Goal: Task Accomplishment & Management: Complete application form

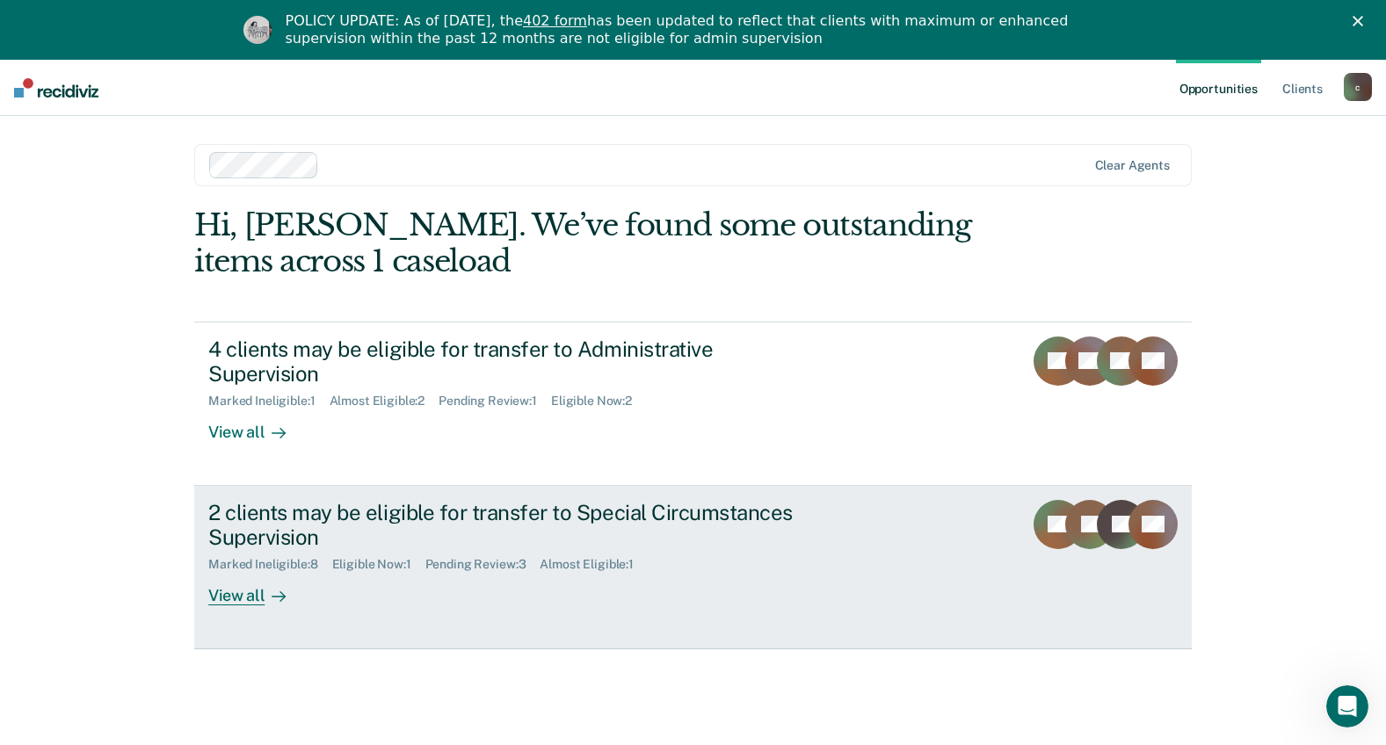
click at [252, 584] on link "2 clients may be eligible for transfer to Special Circumstances Supervision Mar…" at bounding box center [693, 567] width 998 height 163
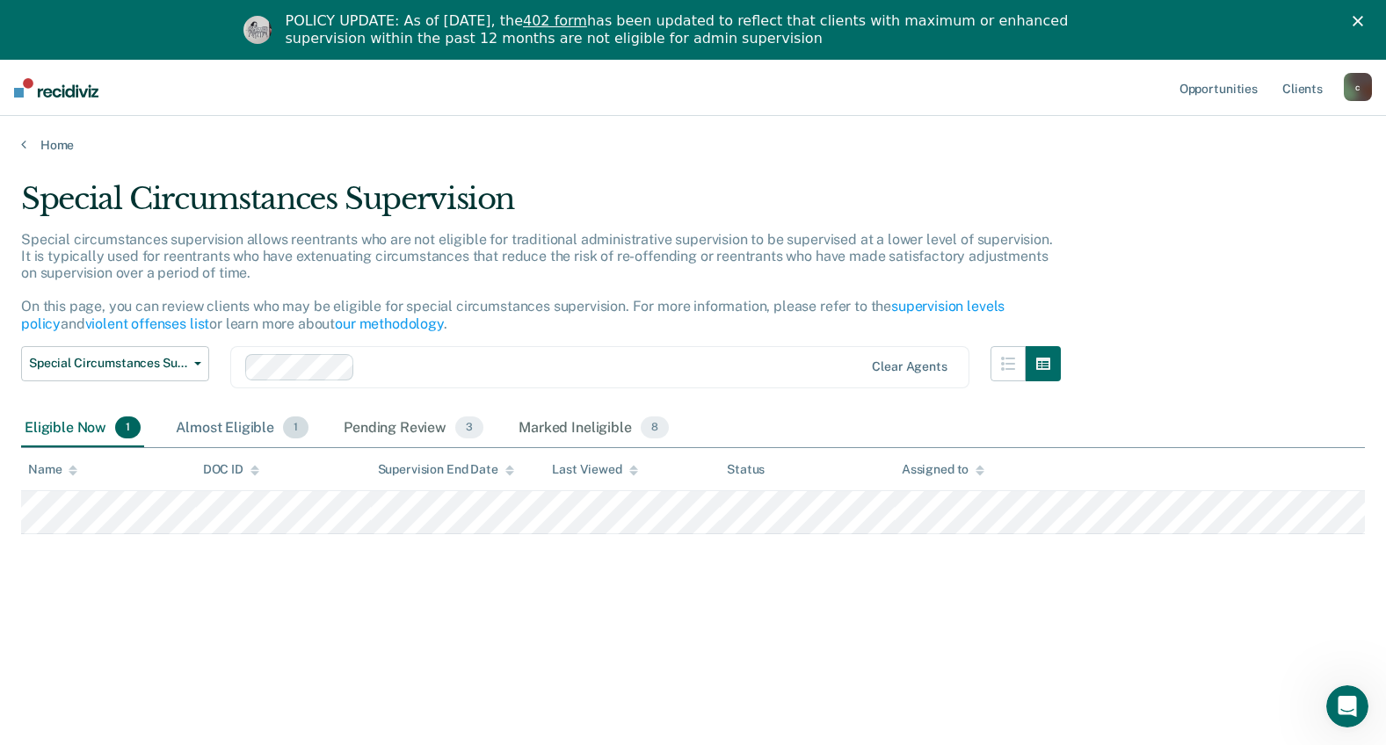
click at [234, 429] on div "Almost Eligible 1" at bounding box center [242, 429] width 140 height 39
click at [378, 428] on div "Pending Review 3" at bounding box center [413, 429] width 147 height 39
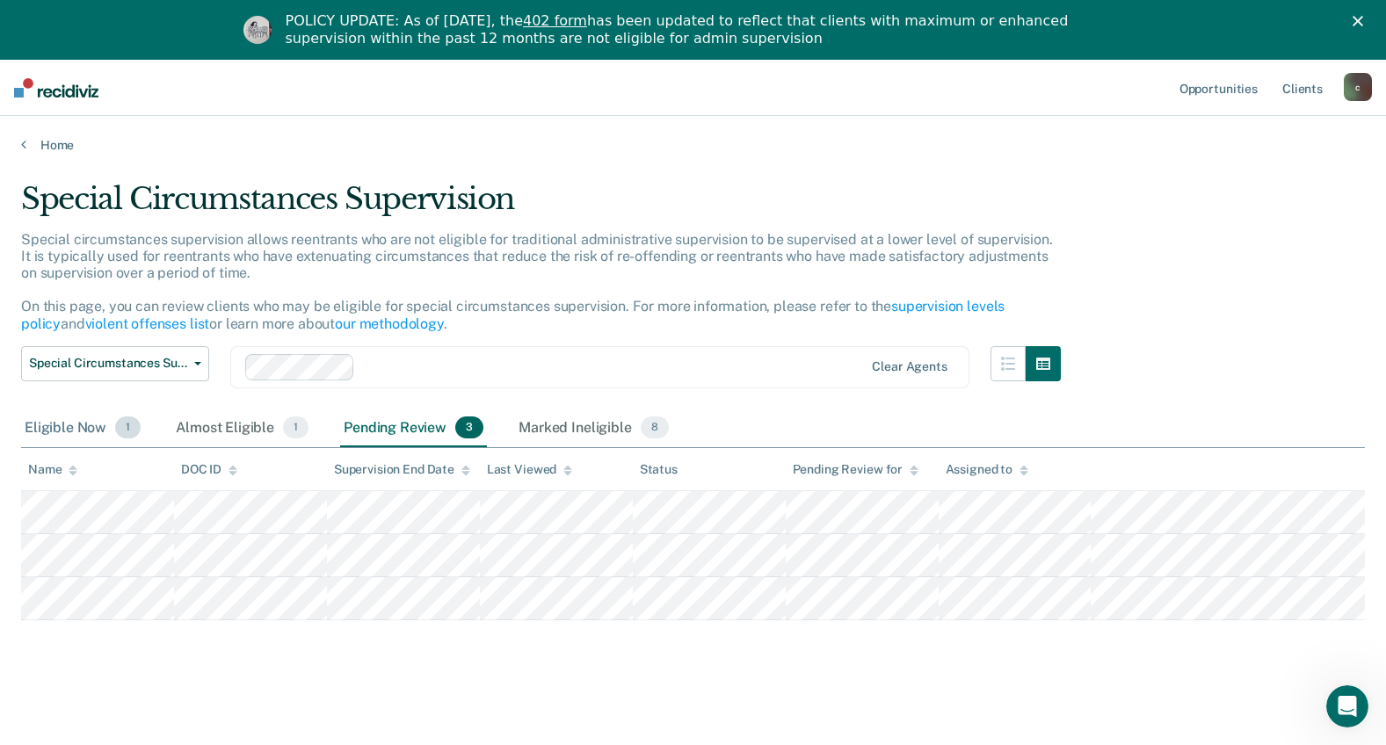
click at [47, 429] on div "Eligible Now 1" at bounding box center [82, 429] width 123 height 39
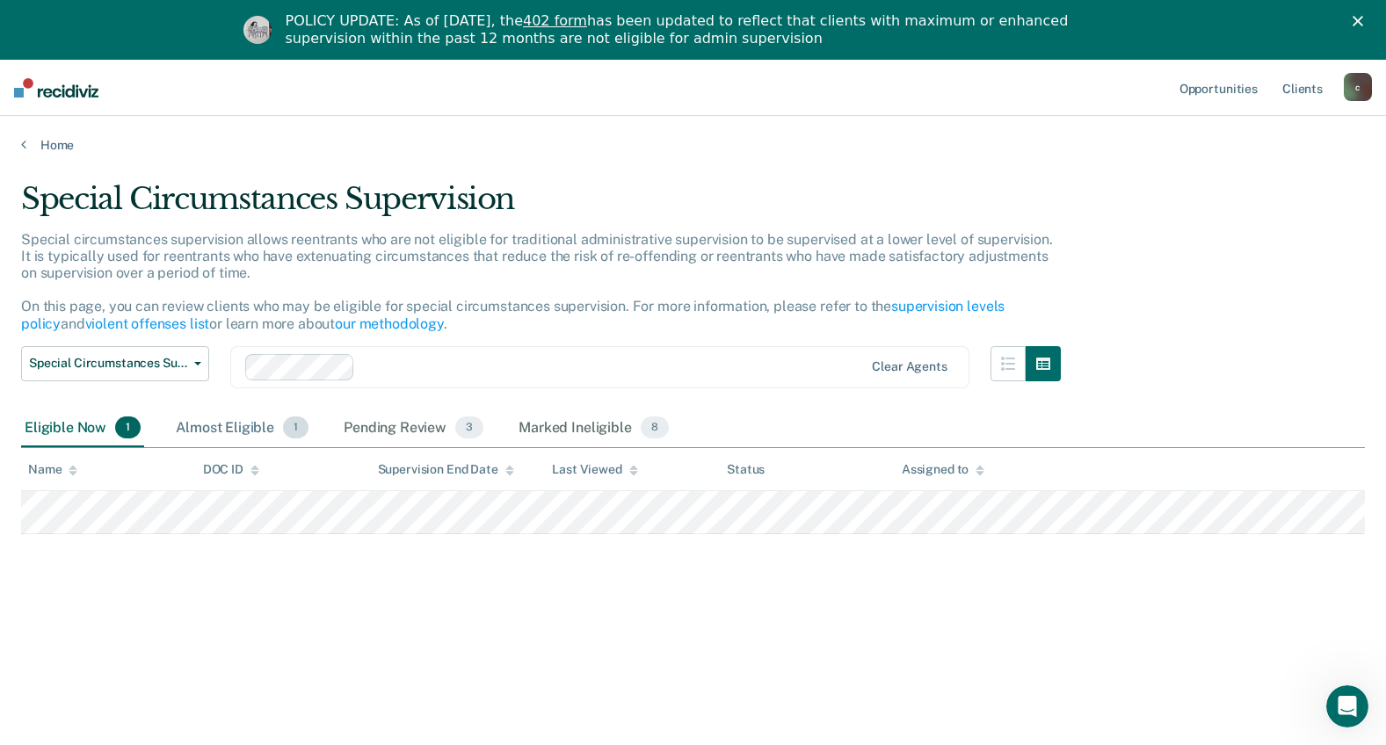
click at [206, 431] on div "Almost Eligible 1" at bounding box center [242, 429] width 140 height 39
click at [383, 434] on div "Pending Review 3" at bounding box center [413, 429] width 147 height 39
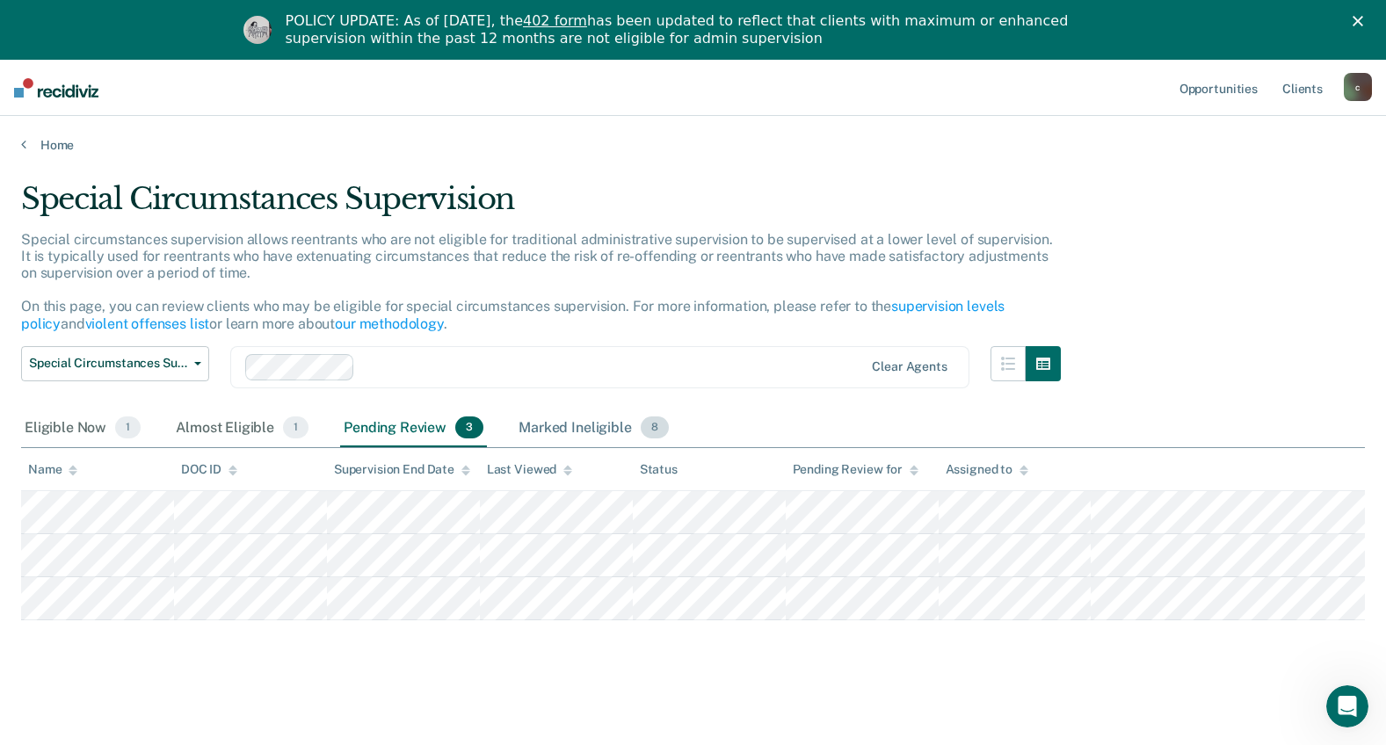
click at [541, 429] on div "Marked Ineligible 8" at bounding box center [593, 429] width 157 height 39
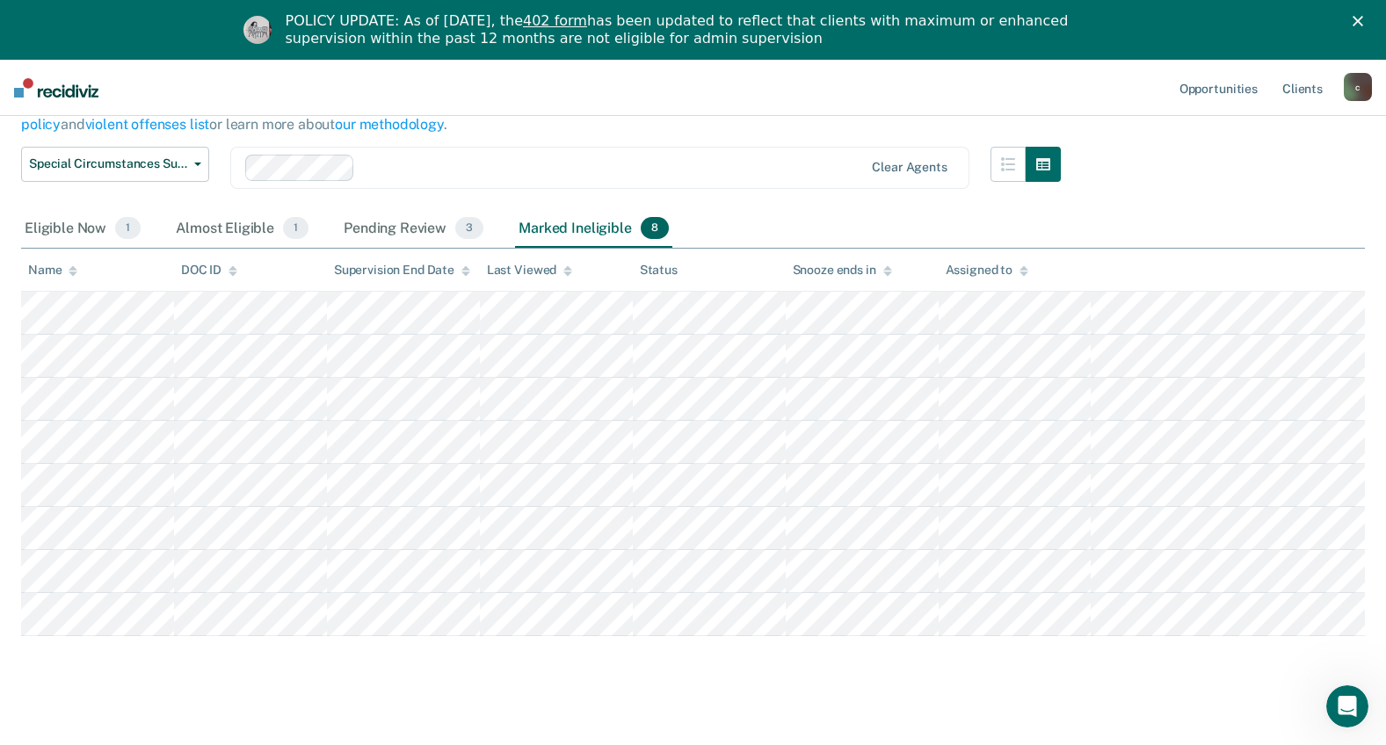
scroll to position [217, 0]
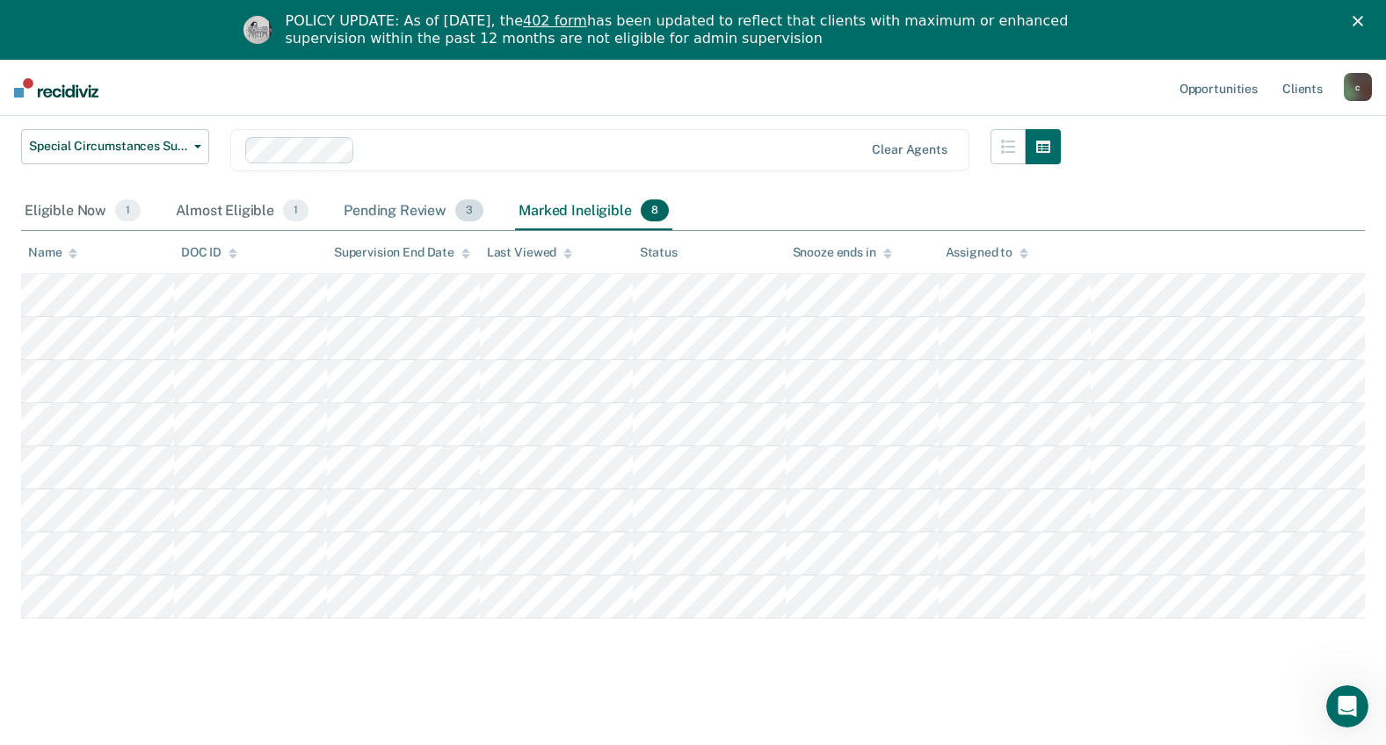
click at [388, 214] on div "Pending Review 3" at bounding box center [413, 211] width 147 height 39
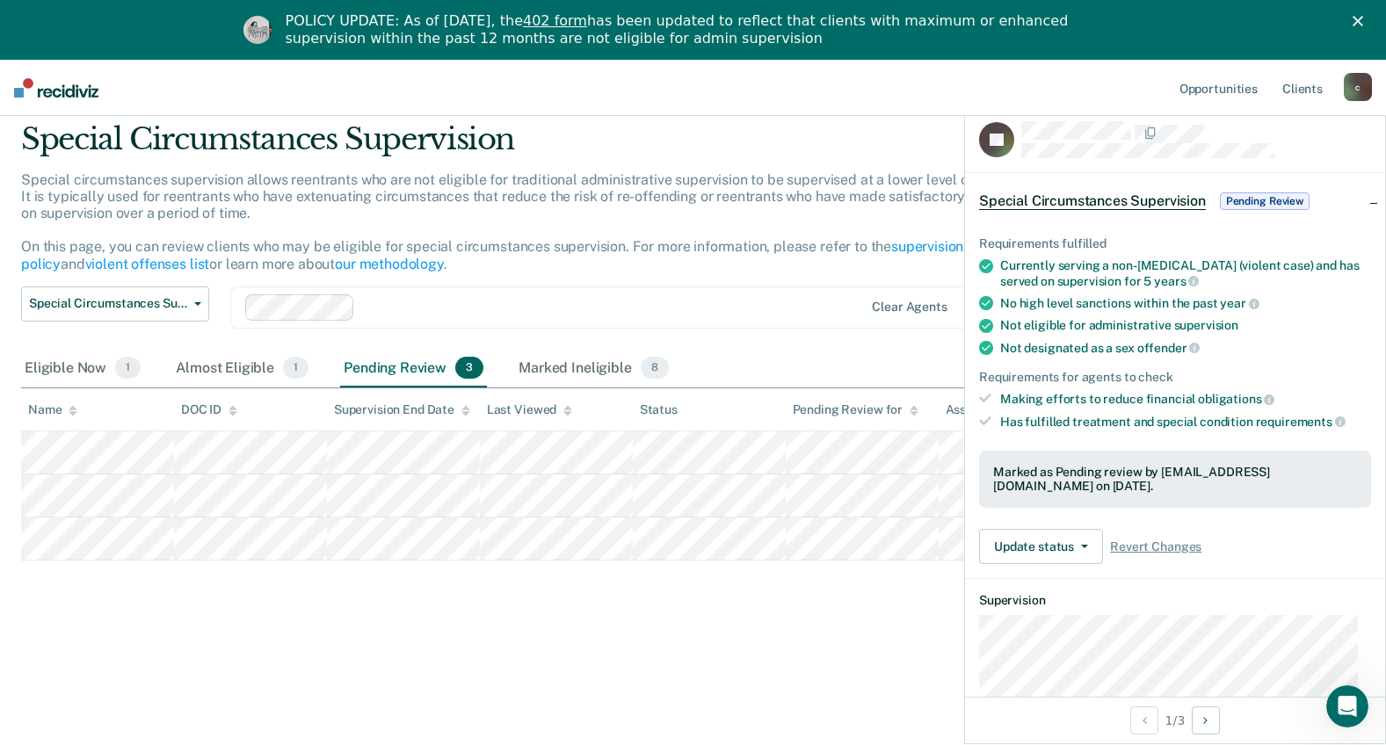
click at [592, 587] on div "Special Circumstances Supervision Special circumstances supervision allows reen…" at bounding box center [693, 367] width 1344 height 492
click at [561, 606] on div "Special Circumstances Supervision Special circumstances supervision allows reen…" at bounding box center [693, 367] width 1344 height 492
click at [259, 374] on div "Almost Eligible 1" at bounding box center [242, 369] width 140 height 39
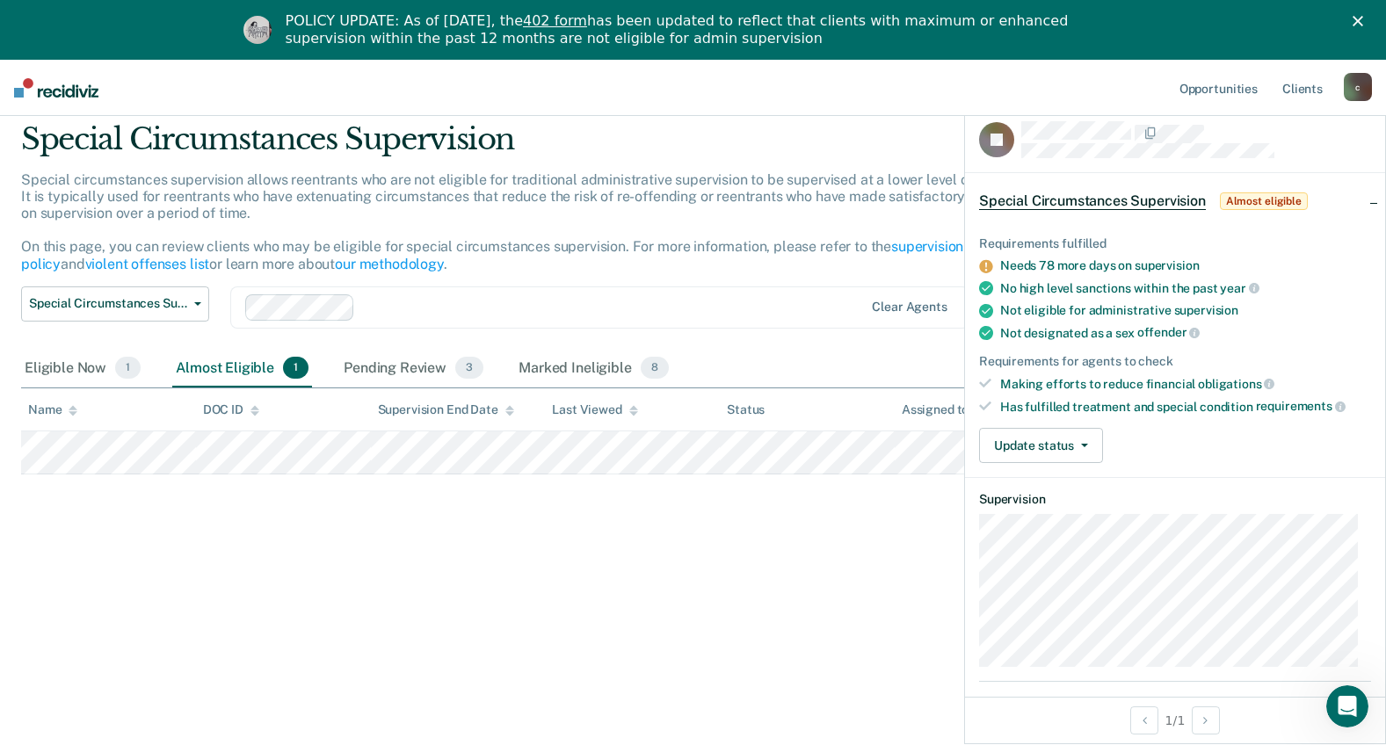
click at [567, 514] on div "Special Circumstances Supervision Special circumstances supervision allows reen…" at bounding box center [693, 367] width 1344 height 492
click at [67, 370] on div "Eligible Now 1" at bounding box center [82, 369] width 123 height 39
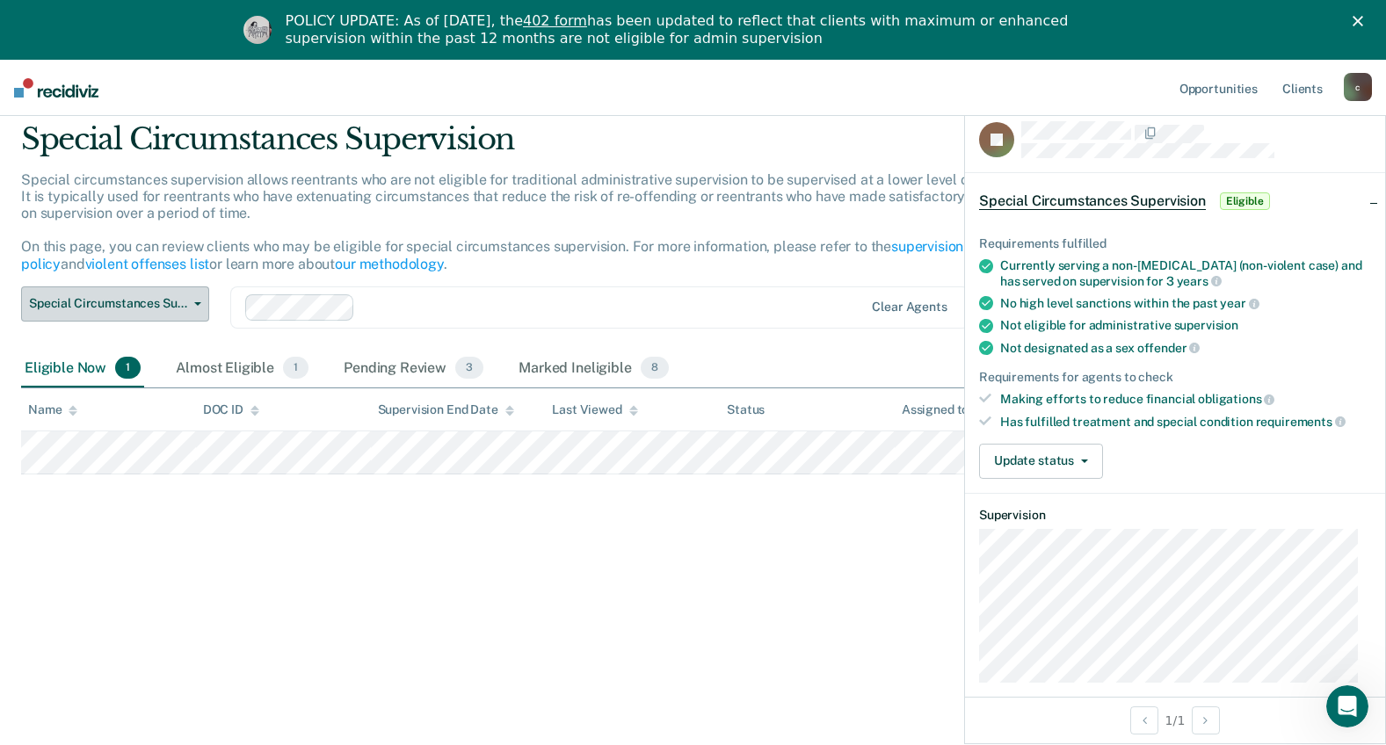
click at [193, 301] on button "Special Circumstances Supervision" at bounding box center [115, 304] width 188 height 35
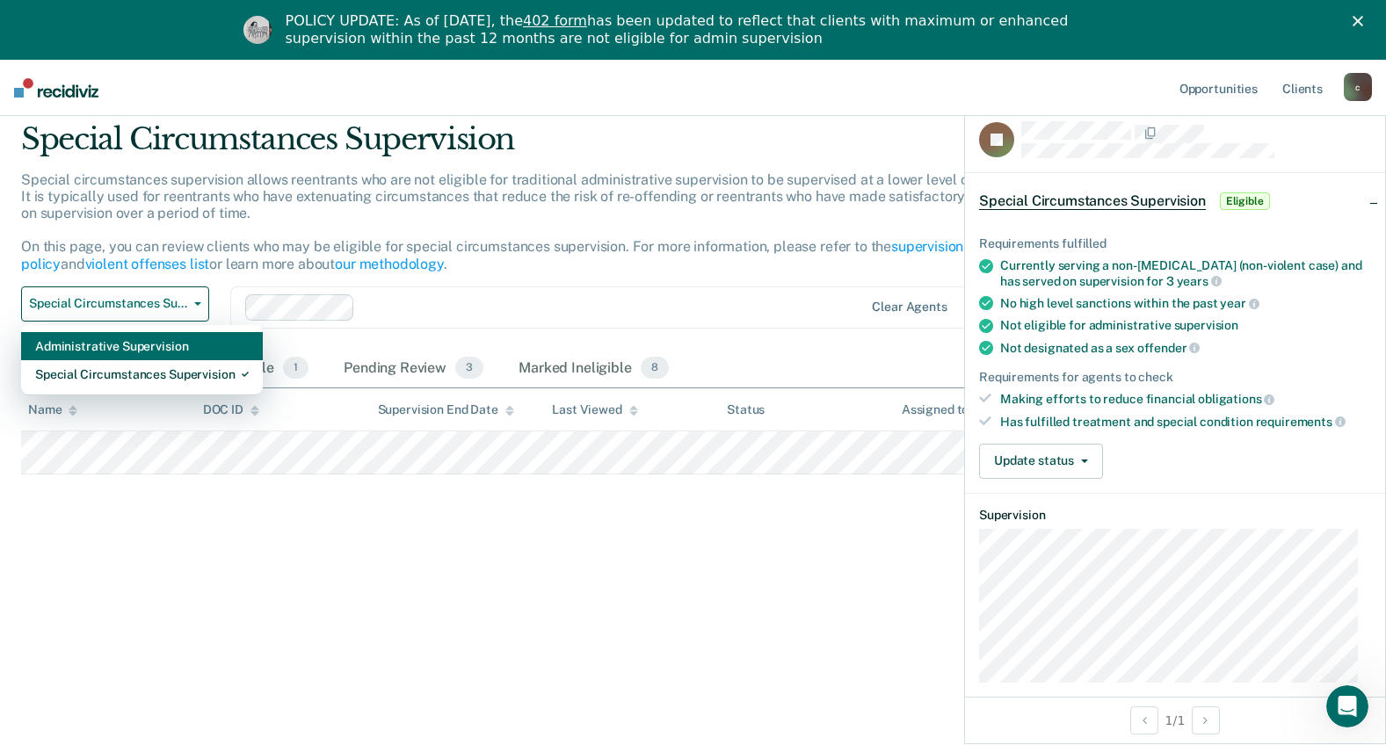
click at [171, 350] on div "Administrative Supervision" at bounding box center [142, 346] width 214 height 28
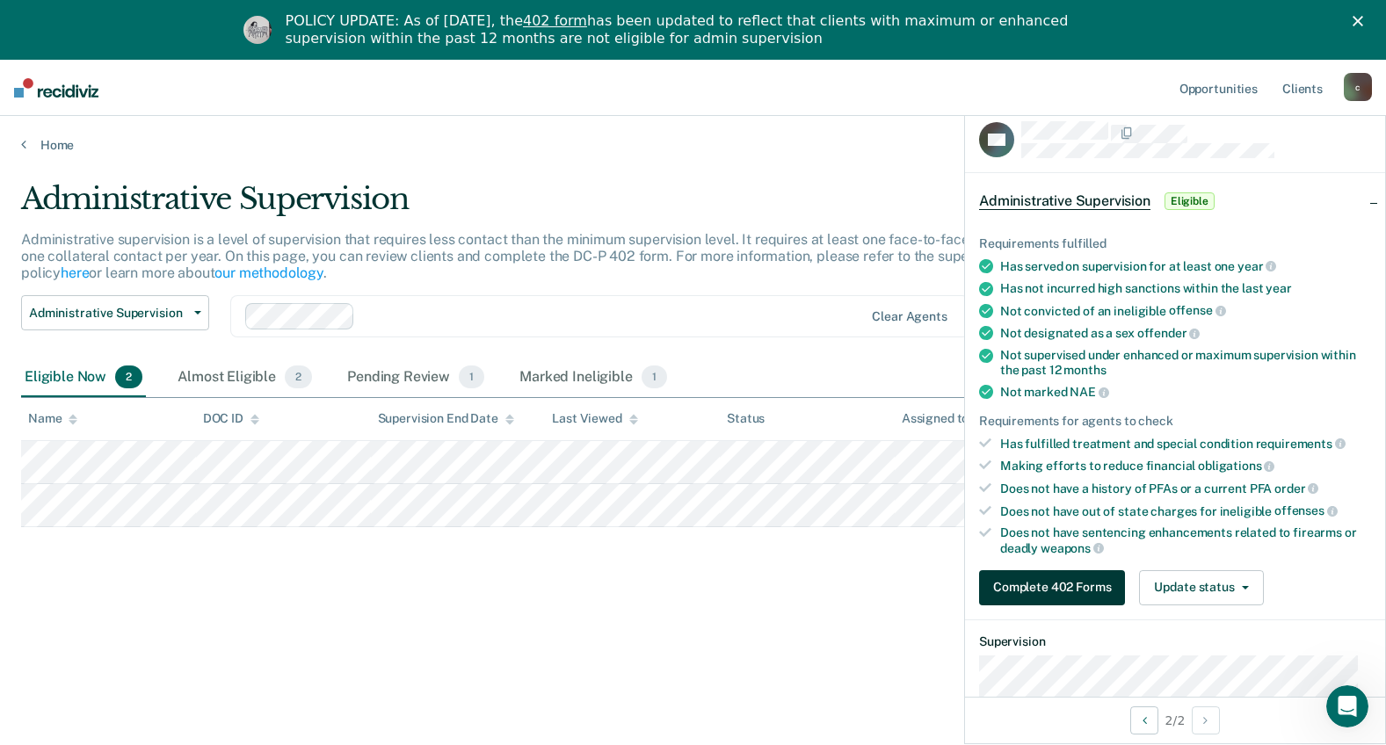
click at [1027, 579] on button "Complete 402 Forms" at bounding box center [1052, 587] width 146 height 35
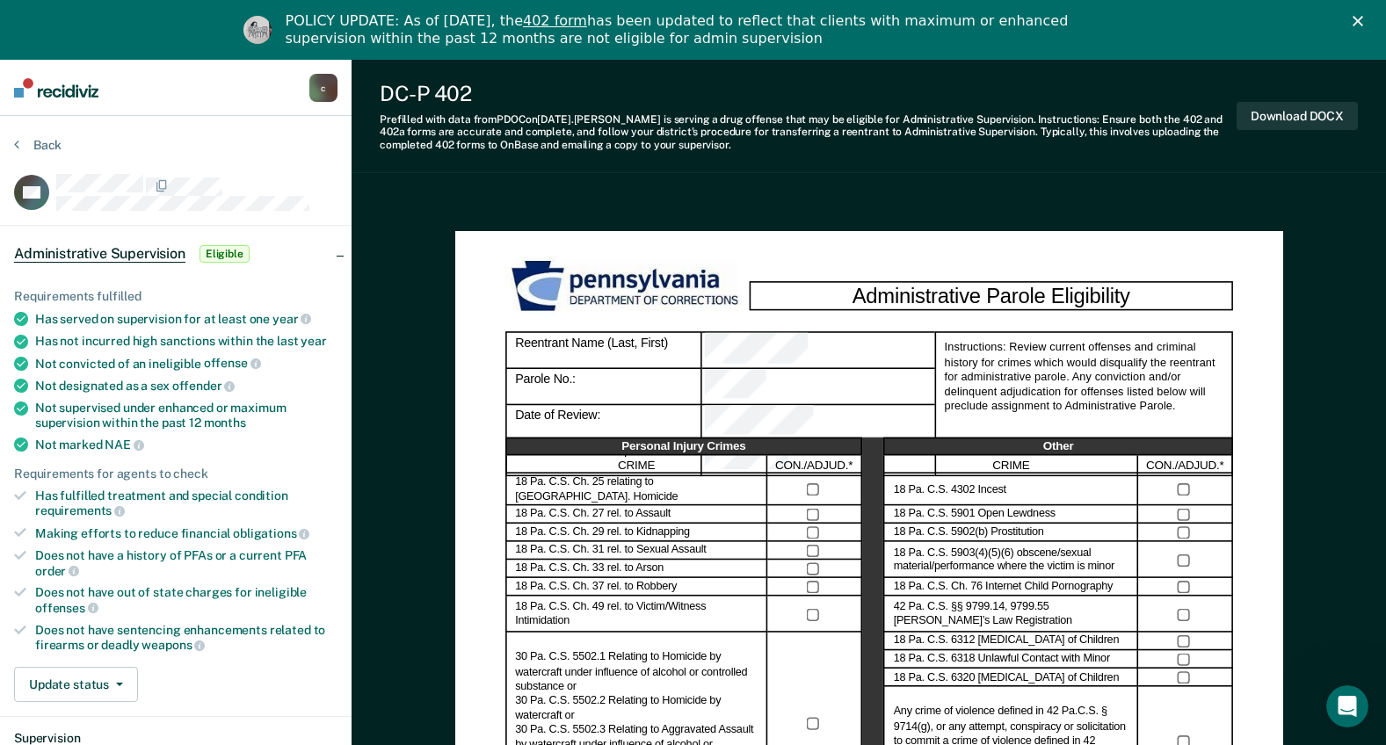
click at [1363, 17] on icon "Close" at bounding box center [1358, 21] width 11 height 11
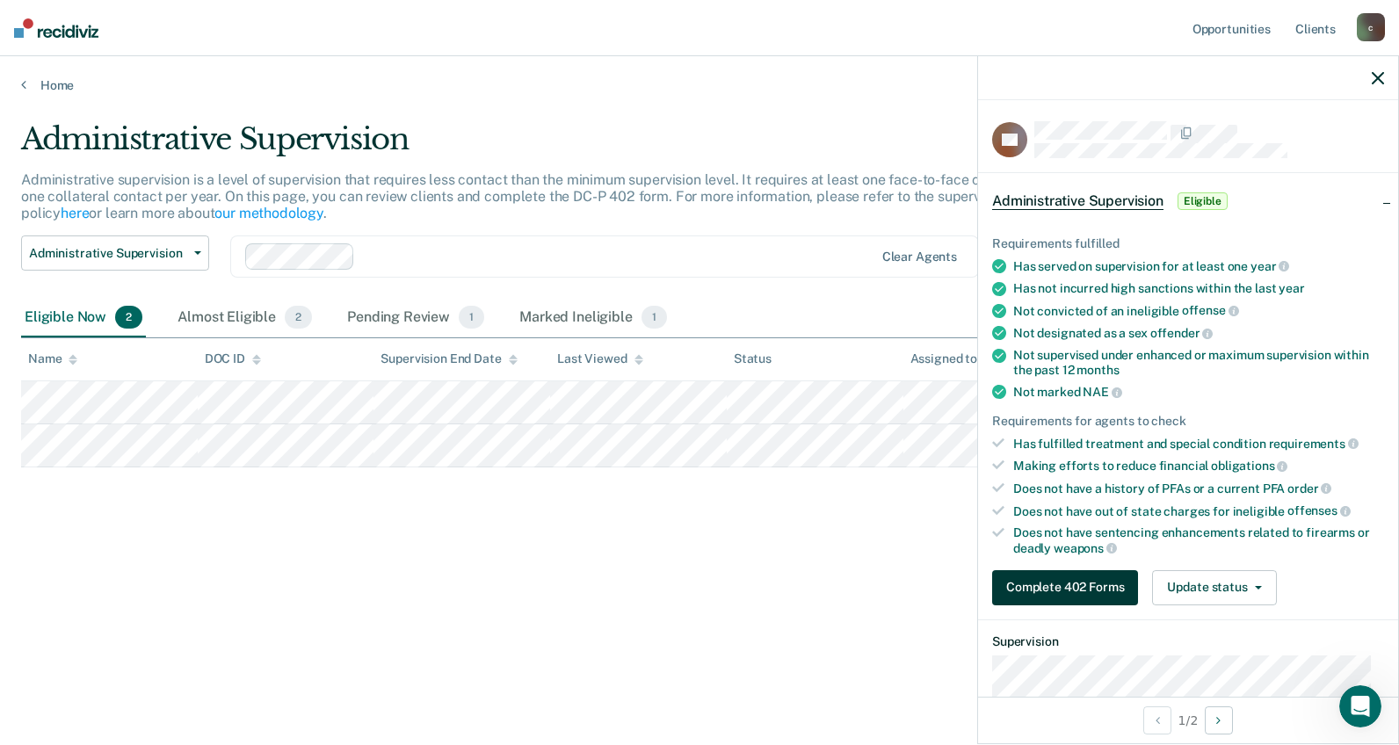
click at [1044, 584] on button "Complete 402 Forms" at bounding box center [1065, 587] width 146 height 35
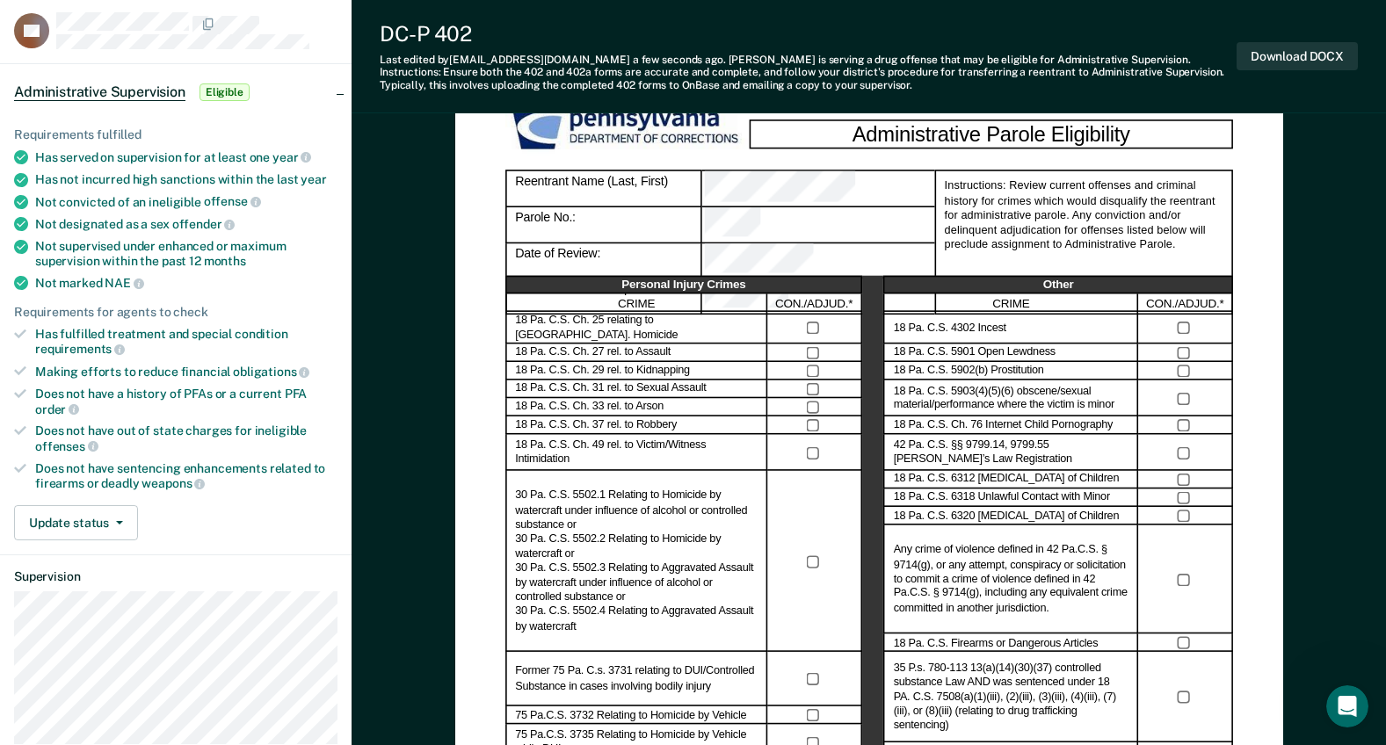
scroll to position [88, 0]
